Goal: Find contact information: Obtain details needed to contact an individual or organization

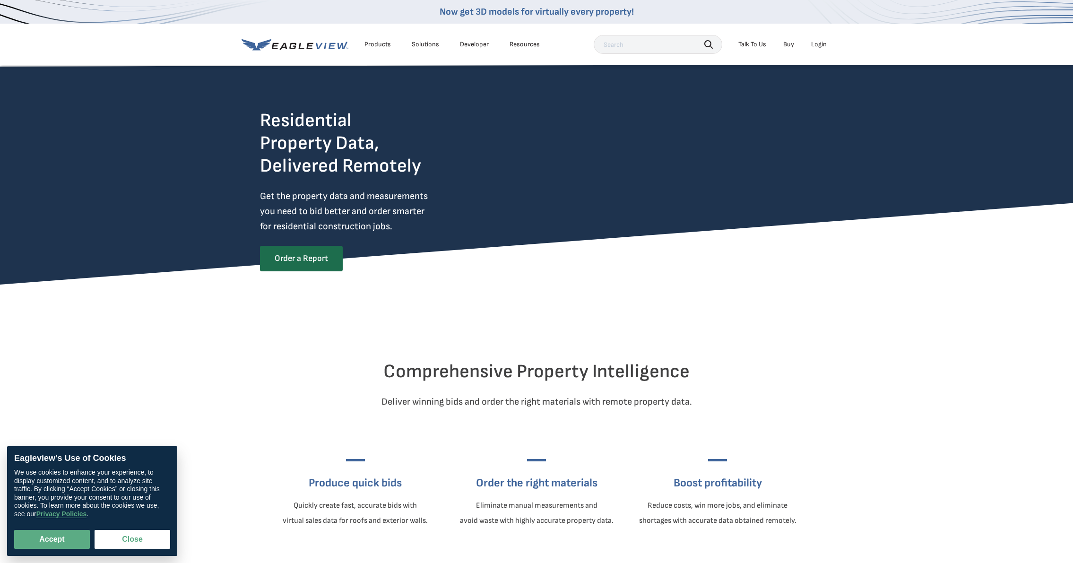
click at [818, 41] on div "Login" at bounding box center [819, 44] width 16 height 9
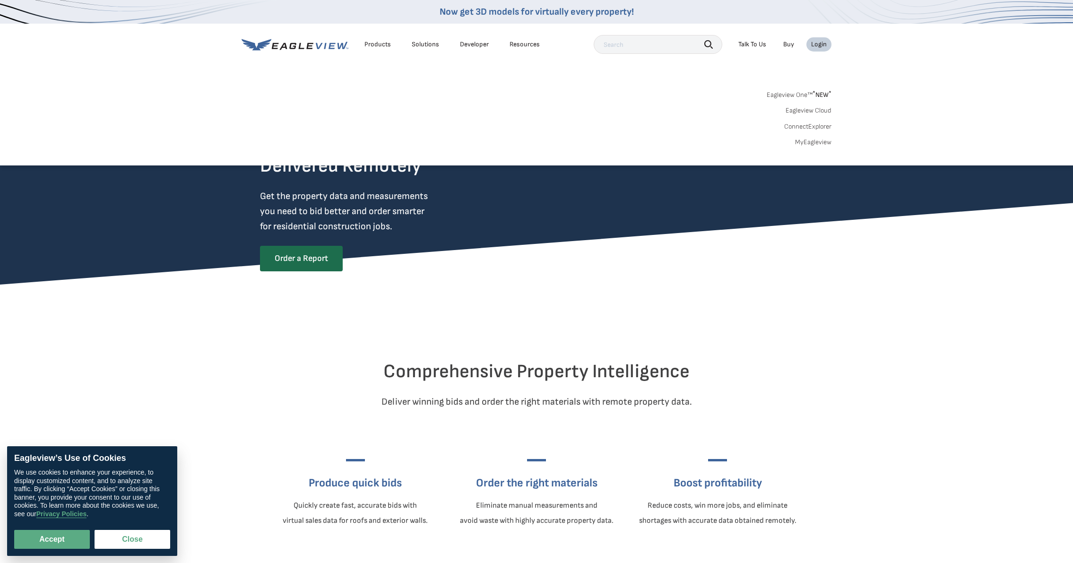
click at [818, 41] on div "Login" at bounding box center [819, 44] width 16 height 9
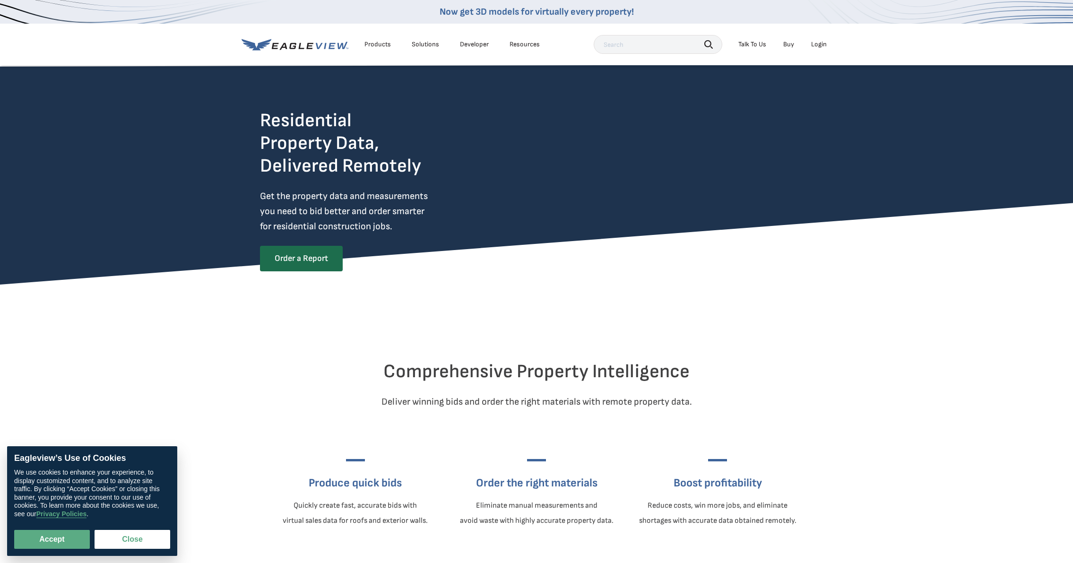
click at [814, 45] on div "Login" at bounding box center [819, 44] width 16 height 9
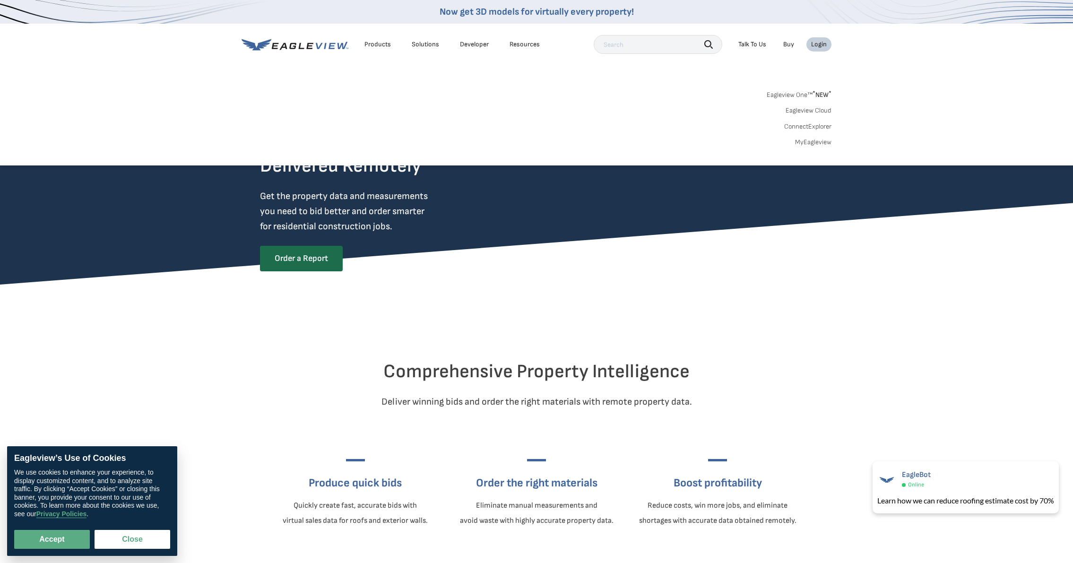
click at [812, 143] on link "MyEagleview" at bounding box center [813, 142] width 36 height 9
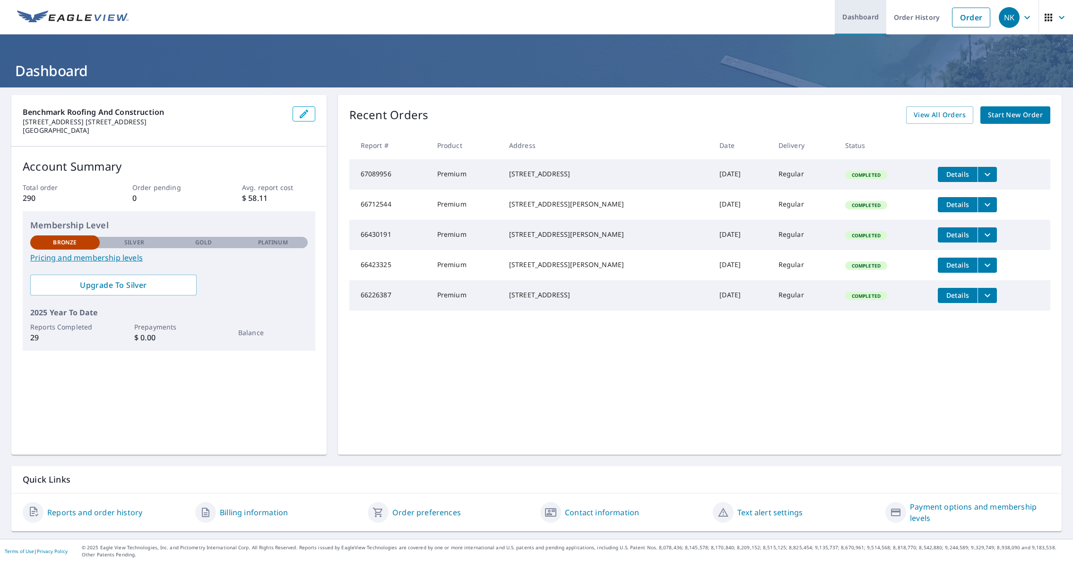
click at [857, 16] on link "Dashboard" at bounding box center [861, 17] width 52 height 35
click at [1061, 17] on icon "button" at bounding box center [1061, 17] width 11 height 11
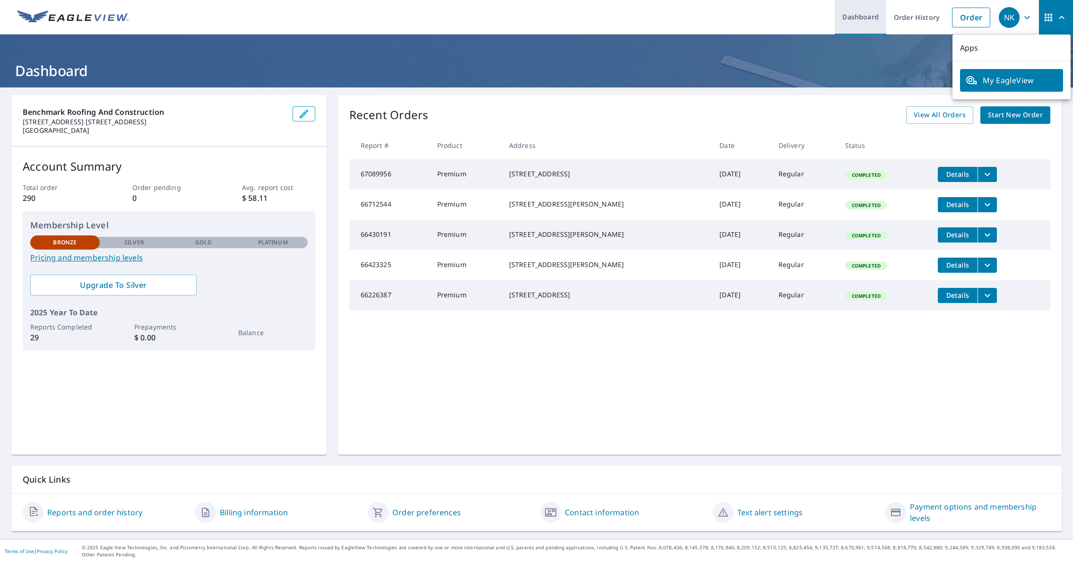
click at [855, 15] on link "Dashboard" at bounding box center [861, 17] width 52 height 35
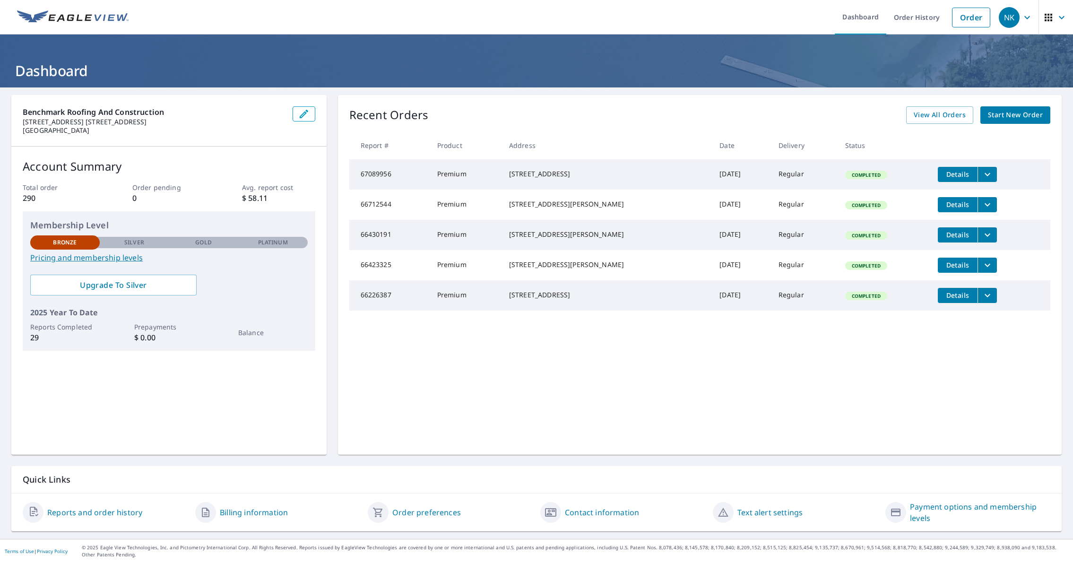
click at [591, 512] on link "Contact information" at bounding box center [602, 512] width 74 height 11
click at [1063, 17] on icon "button" at bounding box center [1062, 17] width 6 height 3
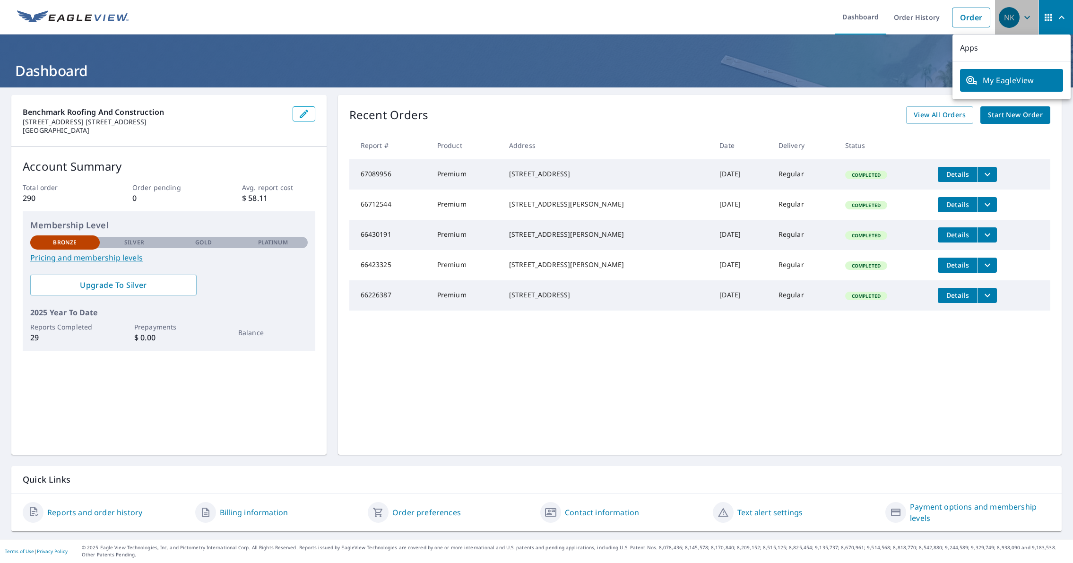
click at [1026, 15] on icon "button" at bounding box center [1027, 17] width 11 height 11
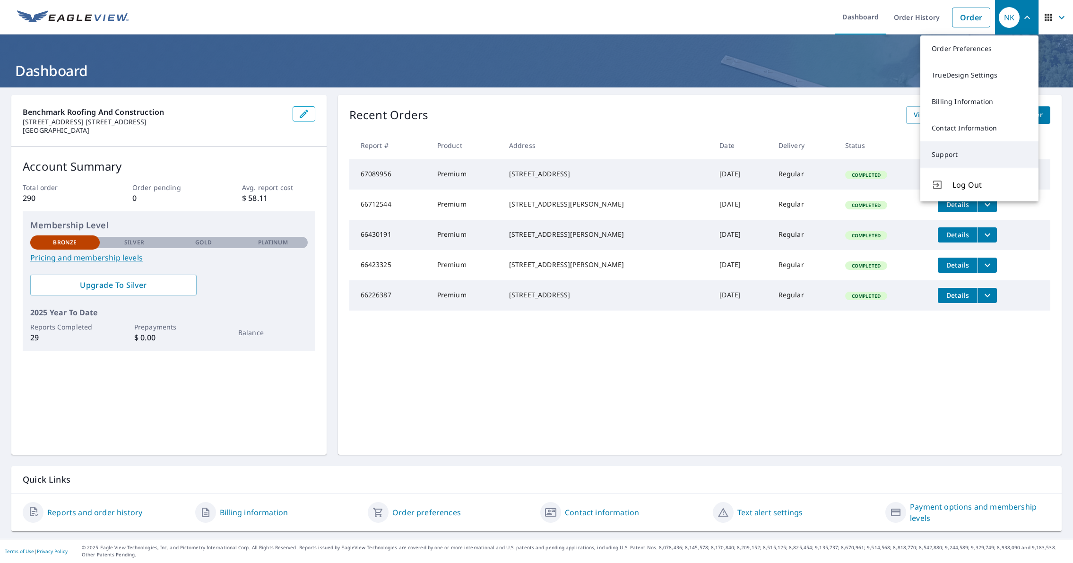
click at [946, 154] on link "Support" at bounding box center [980, 154] width 118 height 26
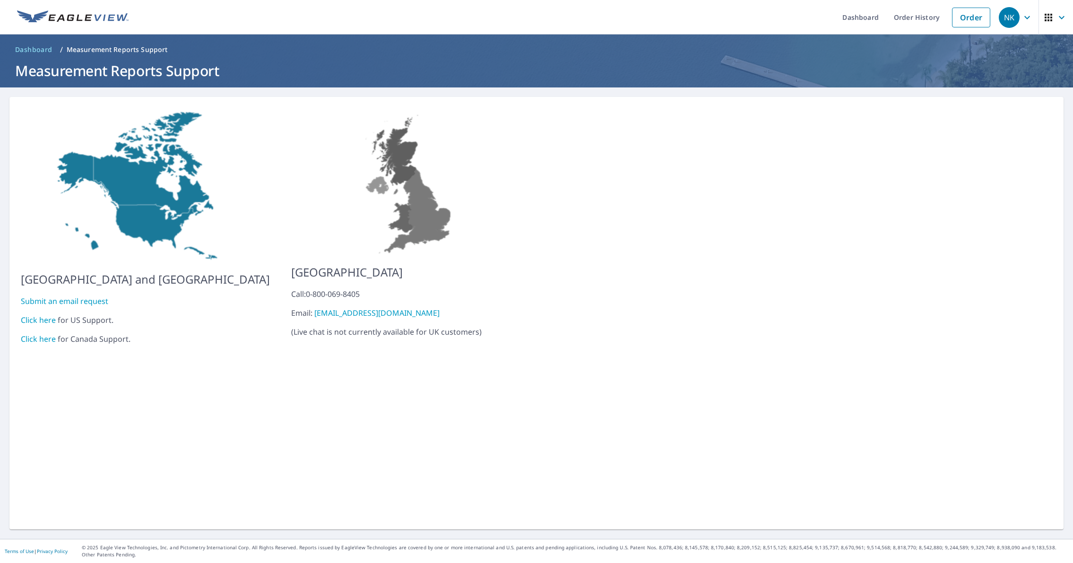
click at [49, 315] on link "Click here" at bounding box center [38, 320] width 35 height 10
